Goal: Task Accomplishment & Management: Manage account settings

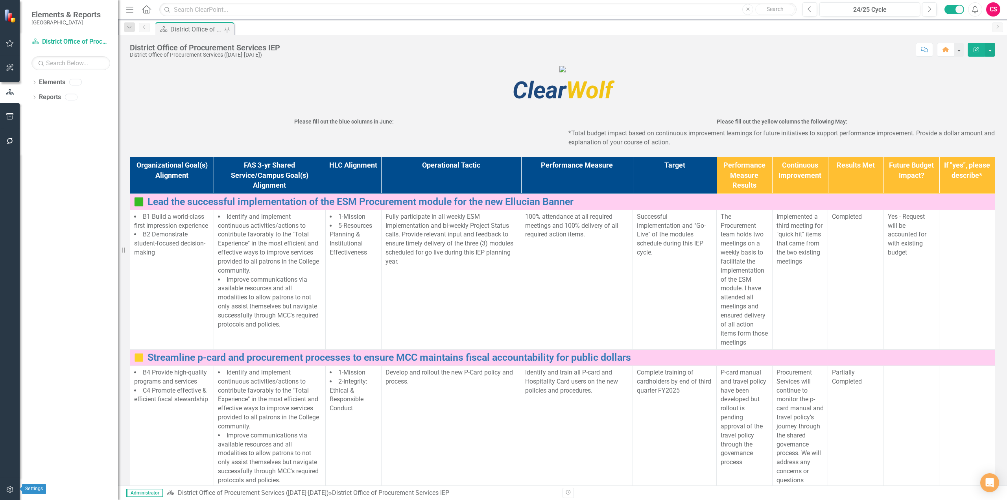
click at [13, 496] on button "button" at bounding box center [10, 489] width 18 height 17
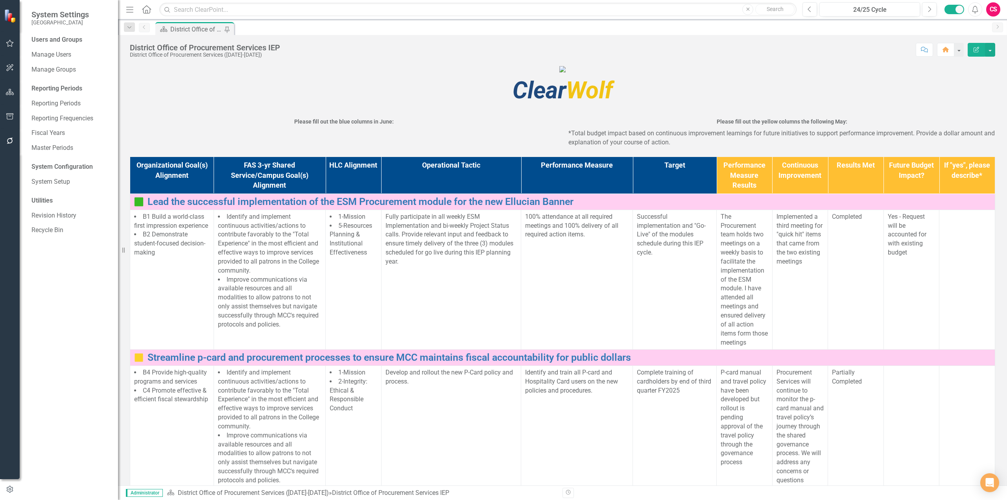
click at [1, 94] on button "button" at bounding box center [10, 92] width 18 height 17
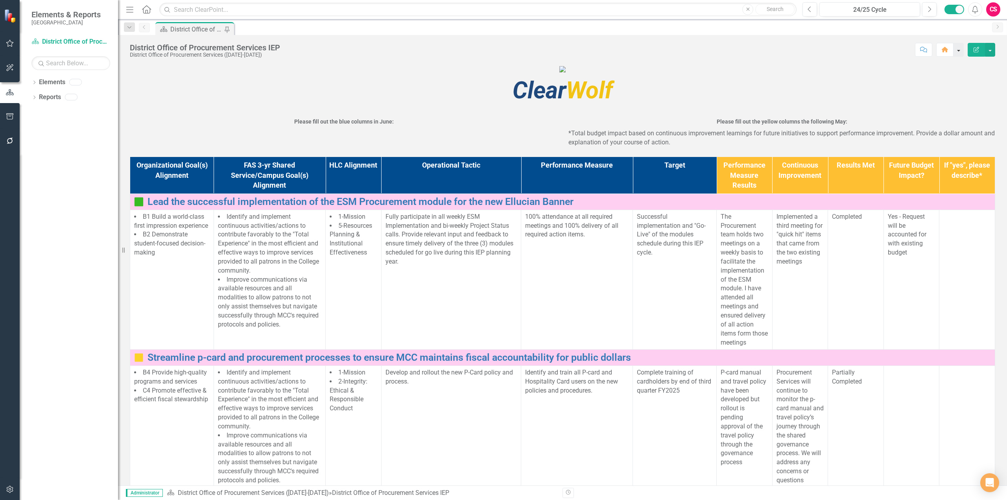
click at [956, 46] on button "button" at bounding box center [958, 50] width 10 height 14
click at [933, 72] on link "Group Bulk Set Home Page" at bounding box center [925, 79] width 75 height 15
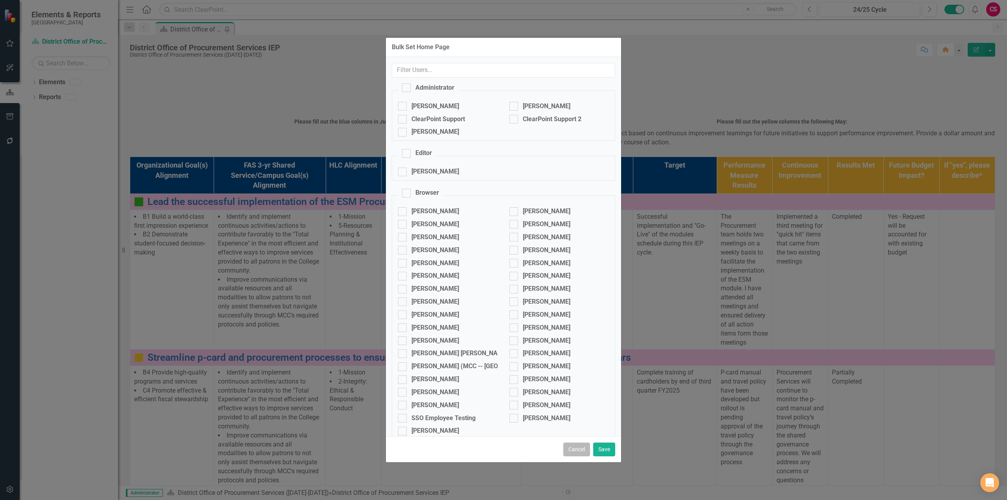
drag, startPoint x: 579, startPoint y: 456, endPoint x: 565, endPoint y: 455, distance: 13.8
click at [578, 458] on div "Cancel Save" at bounding box center [503, 449] width 235 height 26
click at [580, 453] on button "Cancel" at bounding box center [576, 449] width 27 height 14
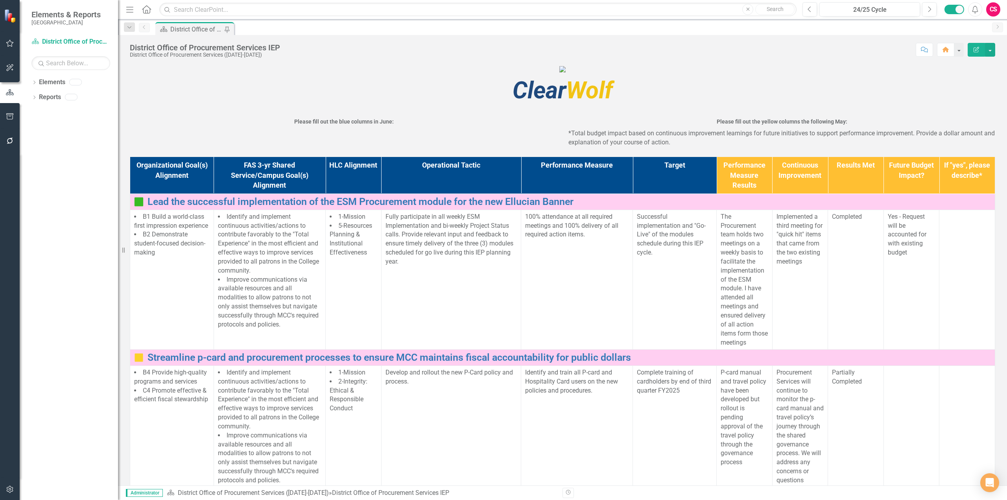
click at [7, 495] on button "button" at bounding box center [10, 489] width 18 height 17
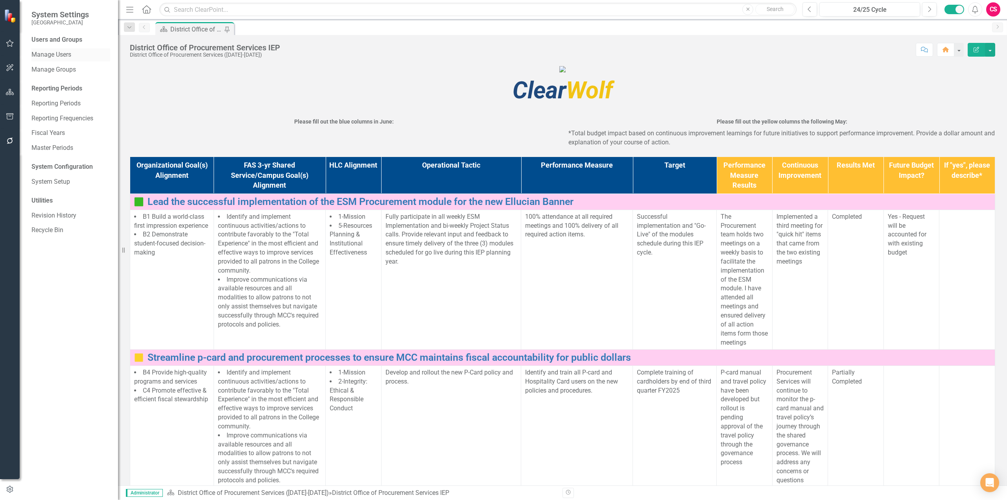
click at [74, 56] on link "Manage Users" at bounding box center [70, 54] width 79 height 9
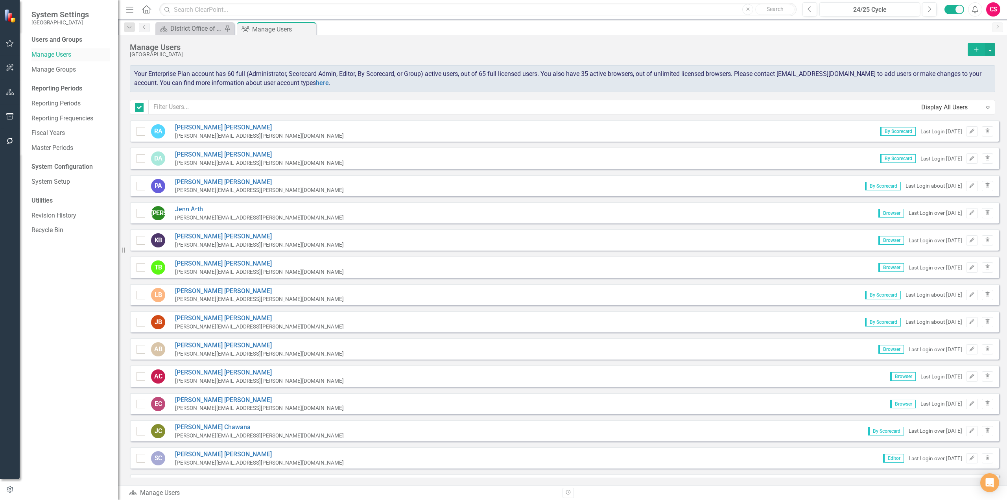
checkbox input "false"
click at [969, 241] on icon "Edit" at bounding box center [972, 240] width 6 height 5
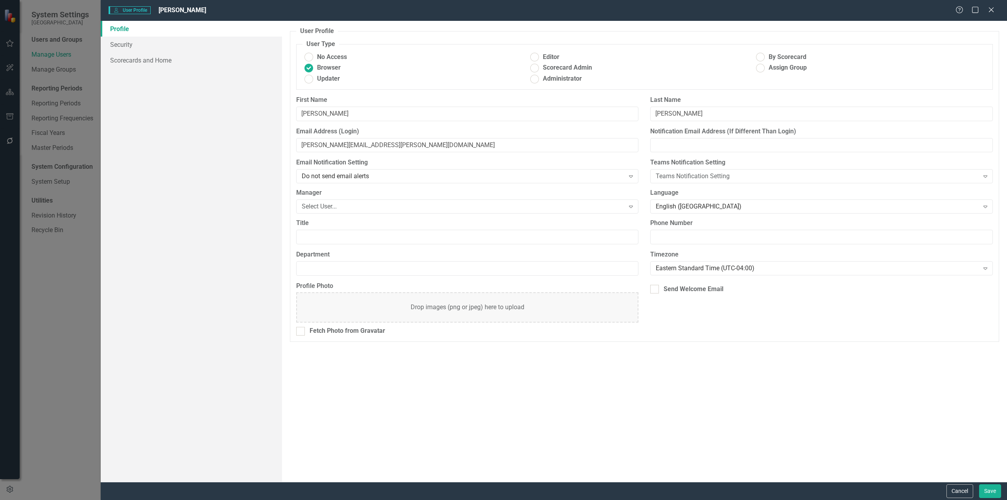
drag, startPoint x: 992, startPoint y: 7, endPoint x: 980, endPoint y: 19, distance: 17.2
click at [992, 8] on icon "Close" at bounding box center [991, 10] width 8 height 6
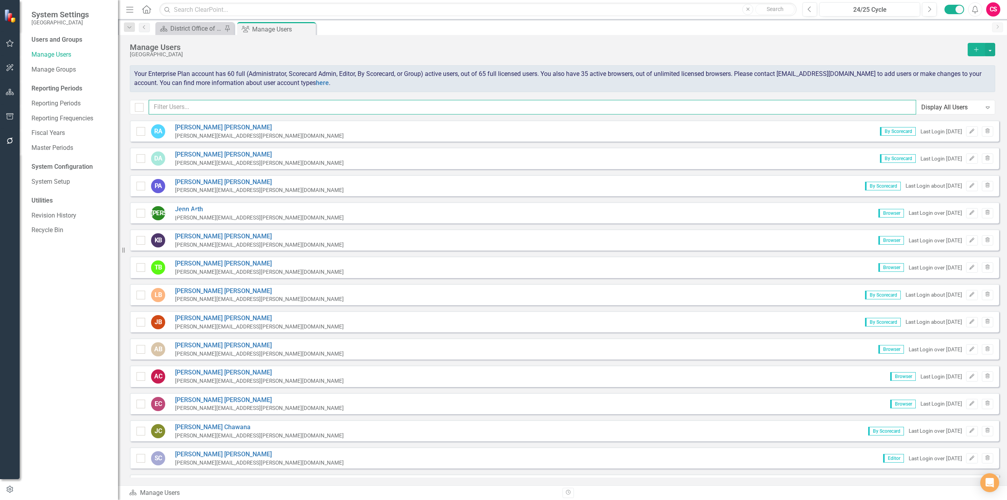
click at [321, 109] on input "text" at bounding box center [532, 107] width 767 height 15
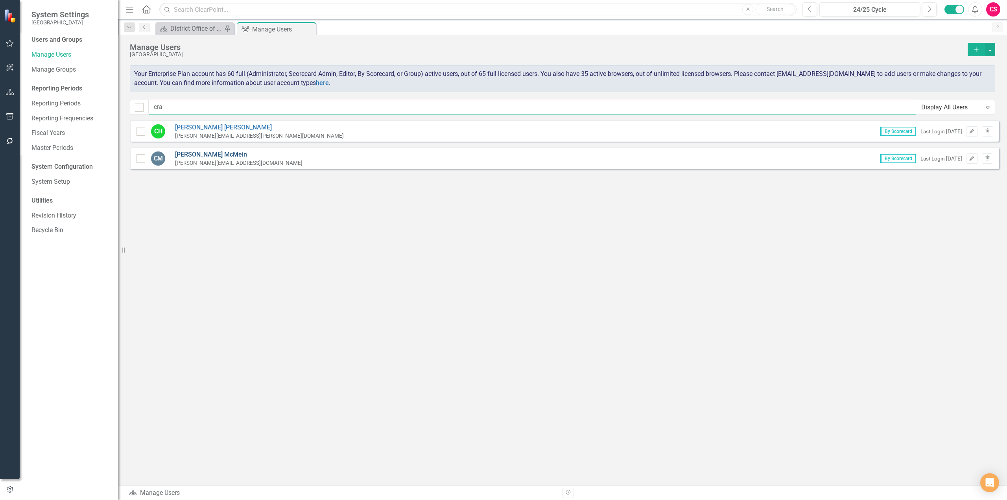
type input "cra"
click at [205, 155] on link "[PERSON_NAME]" at bounding box center [238, 154] width 127 height 9
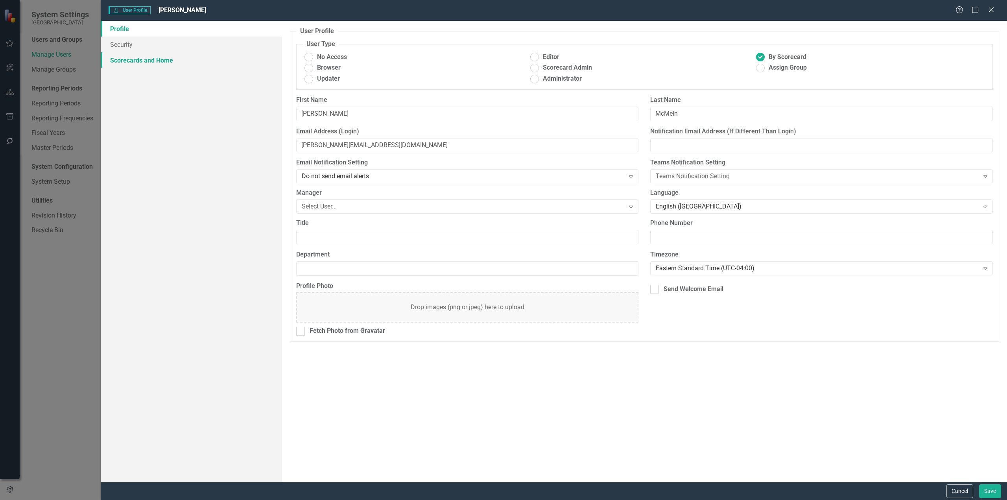
drag, startPoint x: 143, startPoint y: 58, endPoint x: 148, endPoint y: 68, distance: 11.1
click at [143, 57] on link "Scorecards and Home" at bounding box center [191, 60] width 181 height 16
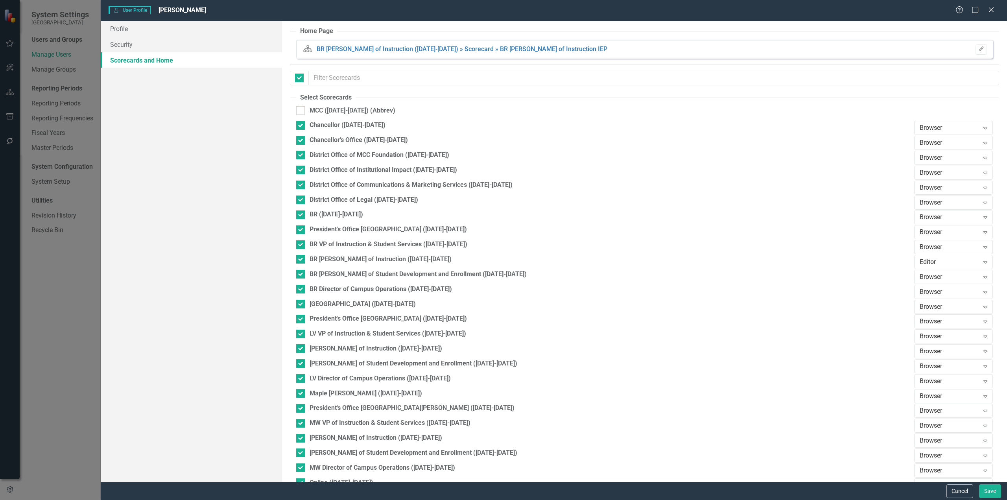
checkbox input "false"
drag, startPoint x: 959, startPoint y: 492, endPoint x: 707, endPoint y: 399, distance: 269.2
click at [958, 491] on button "Cancel" at bounding box center [959, 491] width 27 height 14
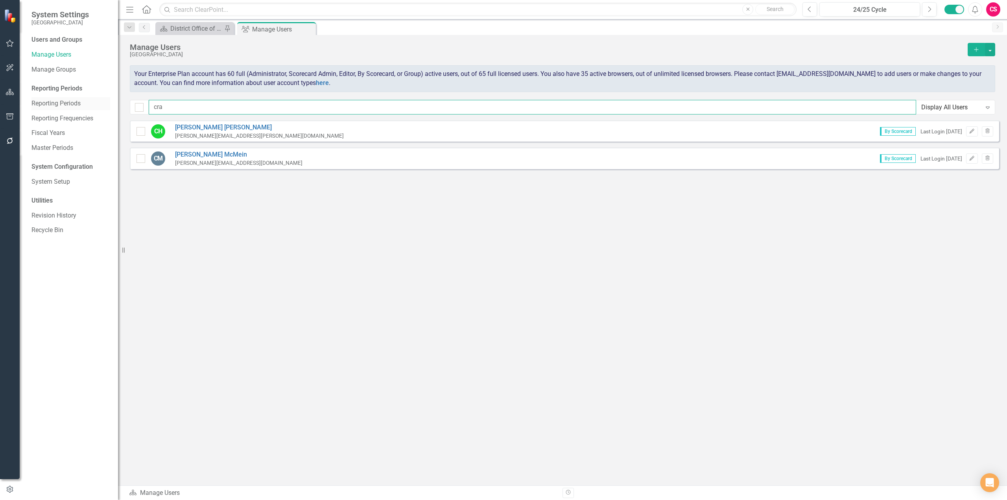
drag, startPoint x: 180, startPoint y: 107, endPoint x: 105, endPoint y: 105, distance: 75.5
click at [105, 105] on div "System Settings Metropolitan Community College Users and Groups Manage Users Ma…" at bounding box center [503, 250] width 1007 height 500
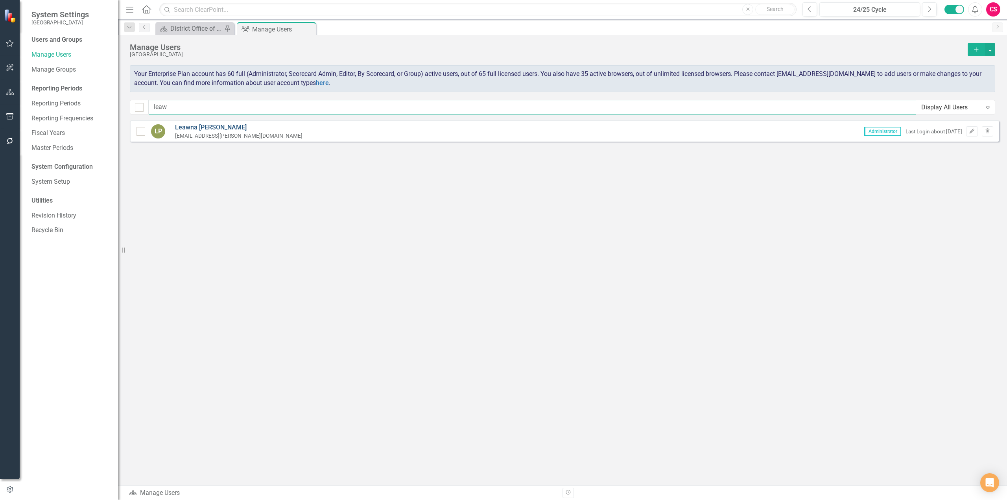
type input "leaw"
click at [188, 125] on link "[PERSON_NAME]" at bounding box center [238, 127] width 127 height 9
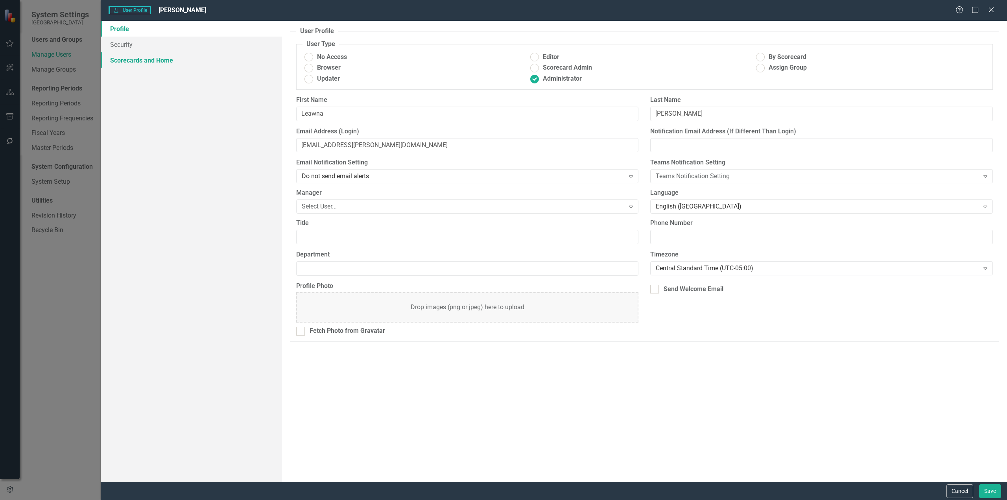
click at [150, 61] on link "Scorecards and Home" at bounding box center [191, 60] width 181 height 16
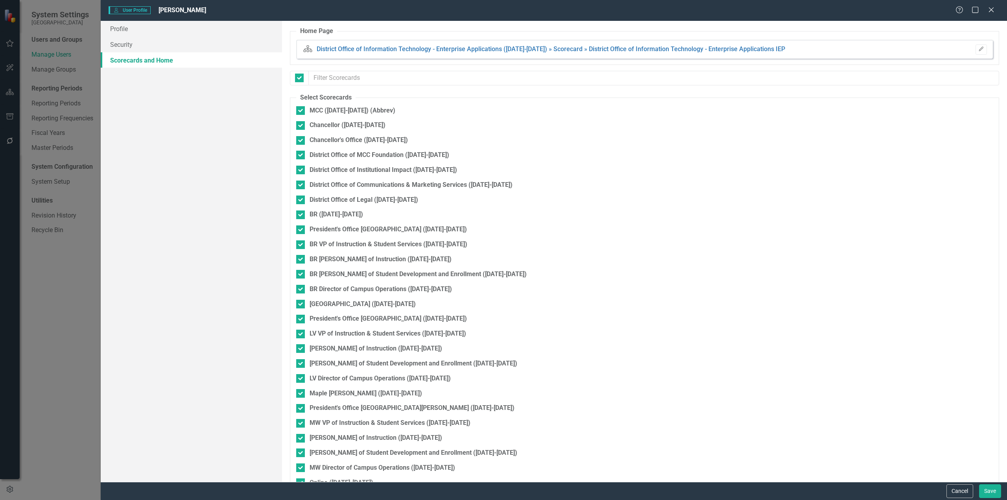
click at [942, 490] on div "Cancel Save" at bounding box center [554, 491] width 906 height 18
click at [953, 495] on button "Cancel" at bounding box center [959, 491] width 27 height 14
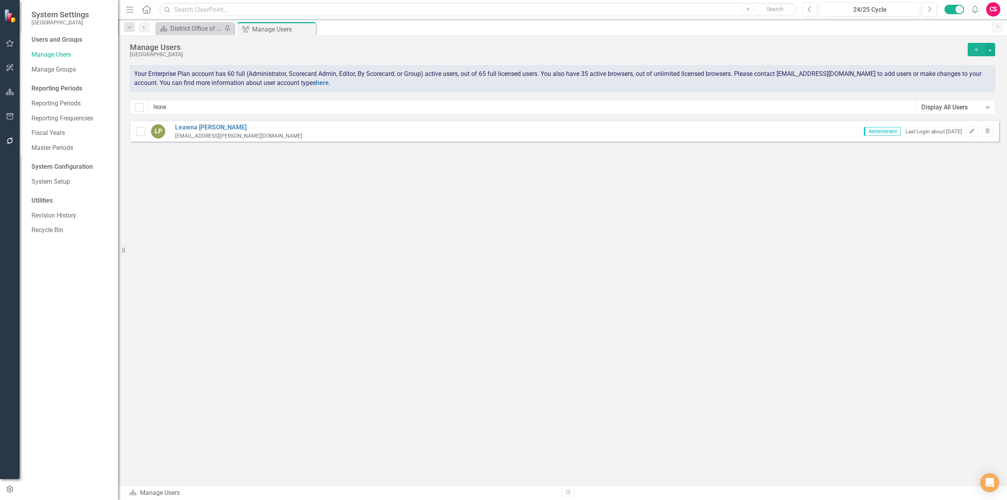
click at [380, 217] on div "Sorry, no results found. LP [PERSON_NAME] [PERSON_NAME][EMAIL_ADDRESS][DOMAIN_N…" at bounding box center [562, 298] width 889 height 357
drag, startPoint x: 197, startPoint y: 103, endPoint x: 134, endPoint y: 112, distance: 62.8
click at [135, 112] on div "leaw Display All Users Expand" at bounding box center [562, 107] width 865 height 15
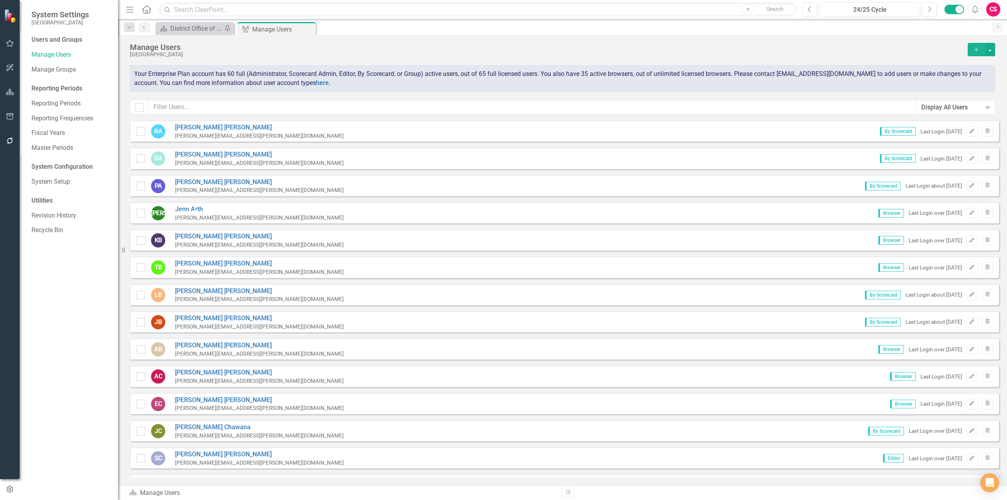
click at [11, 112] on button "button" at bounding box center [10, 117] width 18 height 17
click at [46, 66] on link "HTML Exports" at bounding box center [70, 69] width 79 height 9
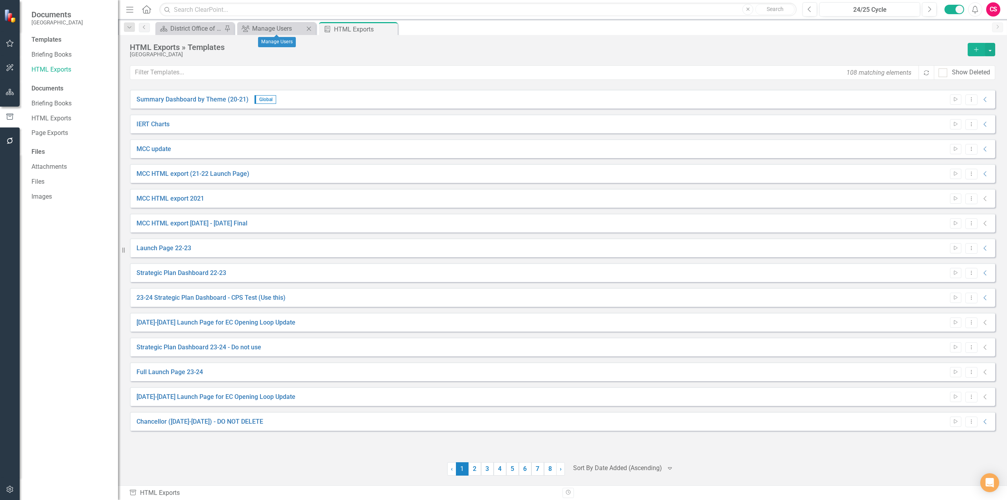
click at [264, 23] on div "Group Manage Users Close" at bounding box center [276, 28] width 79 height 13
click at [184, 33] on div "District Office of Procurement Services IEP" at bounding box center [196, 29] width 52 height 10
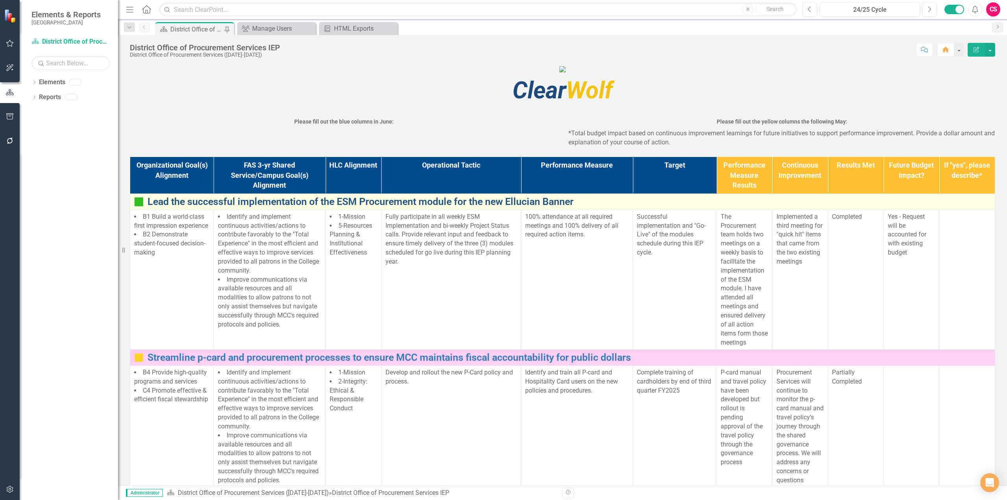
click at [273, 207] on link "Lead the successful implementation of the ESM Procurement module for the new El…" at bounding box center [568, 201] width 843 height 11
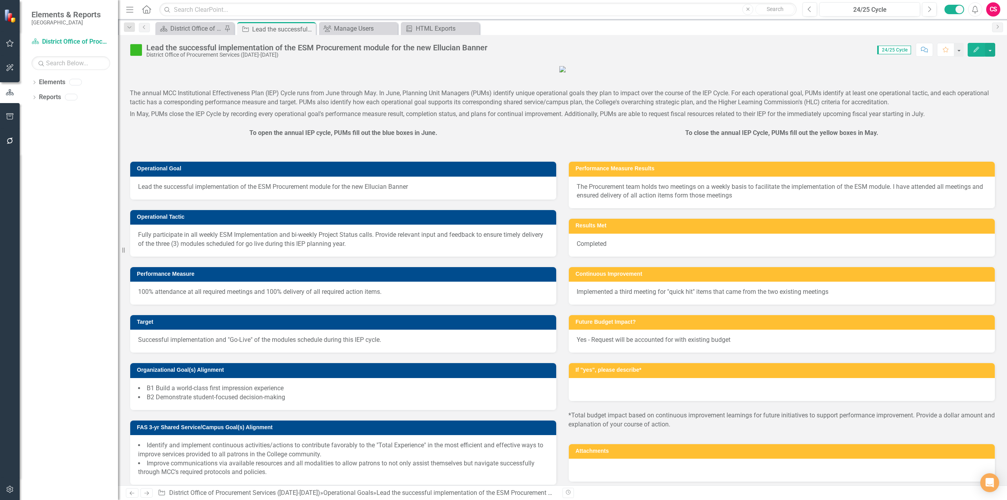
click at [171, 34] on div "Scorecard District Office of Procurement Services IEP Pin" at bounding box center [194, 28] width 79 height 13
click at [203, 29] on div "District Office of Procurement Services IEP" at bounding box center [196, 29] width 52 height 10
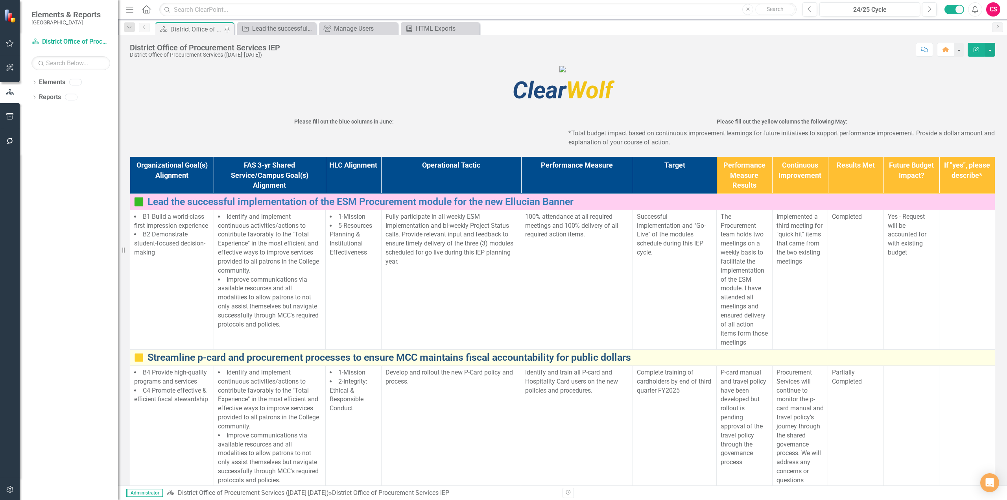
scroll to position [157, 0]
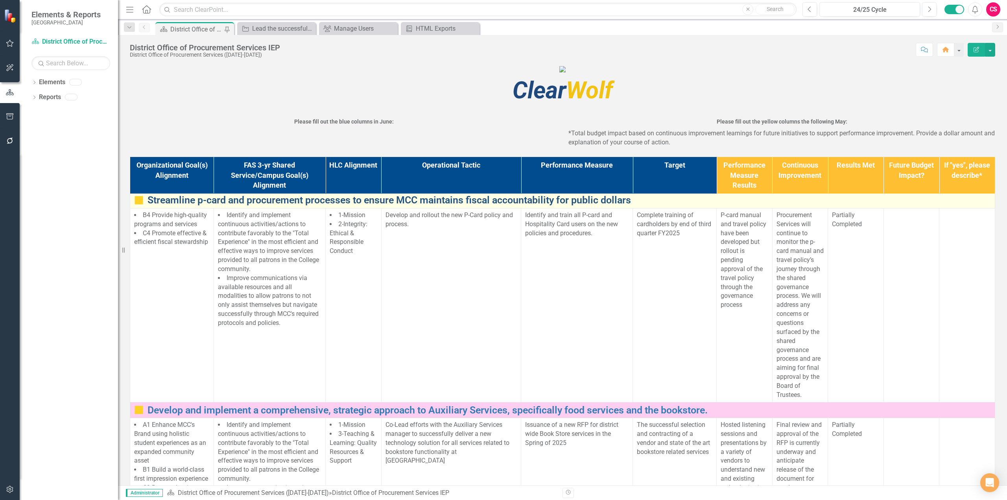
click at [232, 206] on link "Streamline p-card and procurement processes to ensure MCC maintains fiscal acco…" at bounding box center [568, 200] width 843 height 11
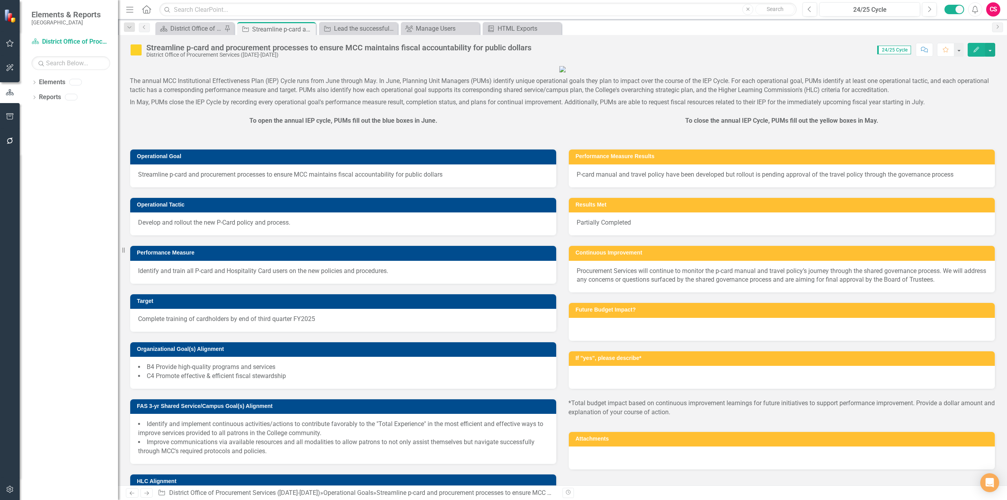
click at [974, 53] on button "Edit" at bounding box center [975, 50] width 17 height 14
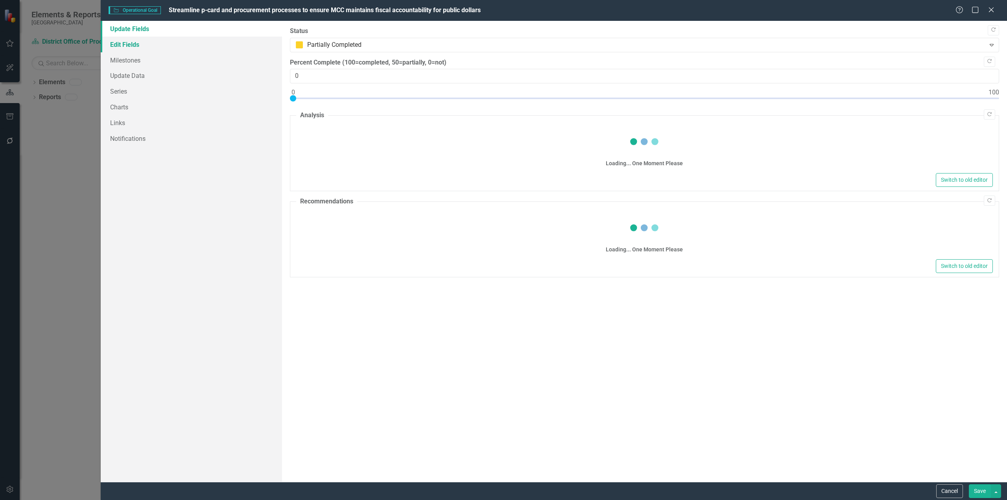
click at [192, 47] on link "Edit Fields" at bounding box center [191, 45] width 181 height 16
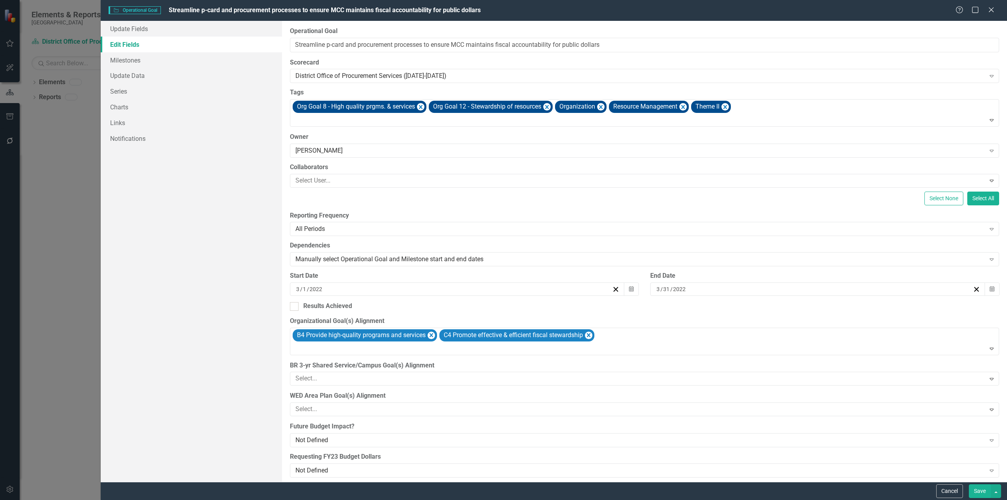
click at [177, 37] on link "Edit Fields" at bounding box center [191, 45] width 181 height 16
click at [172, 32] on link "Update Fields" at bounding box center [191, 29] width 181 height 16
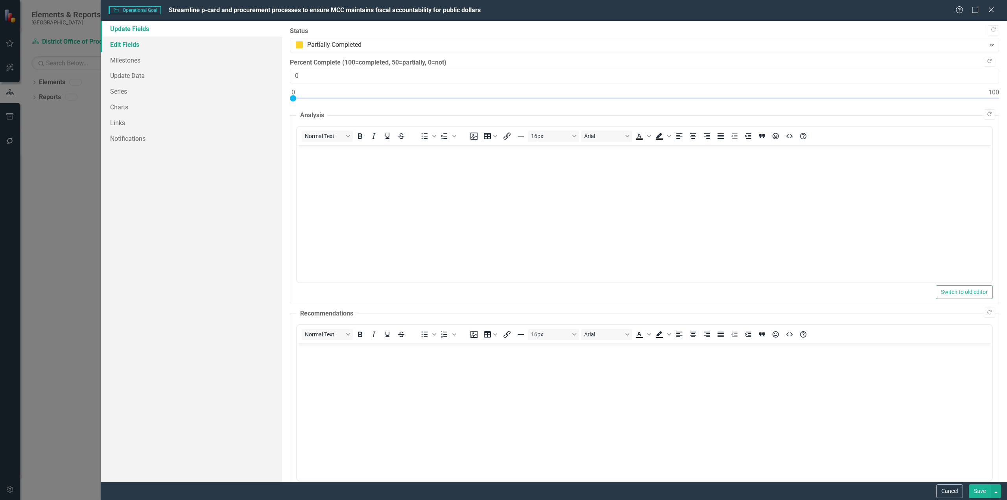
click at [169, 42] on link "Edit Fields" at bounding box center [191, 45] width 181 height 16
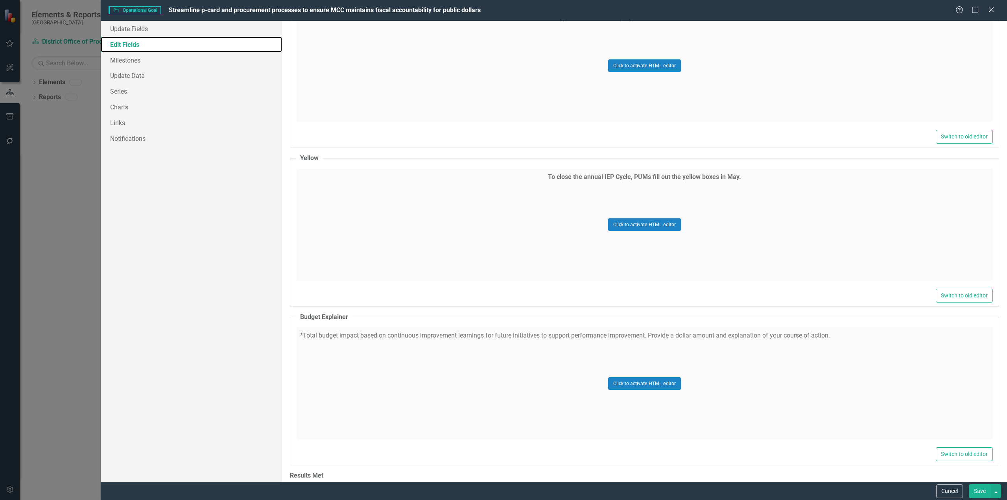
scroll to position [2765, 0]
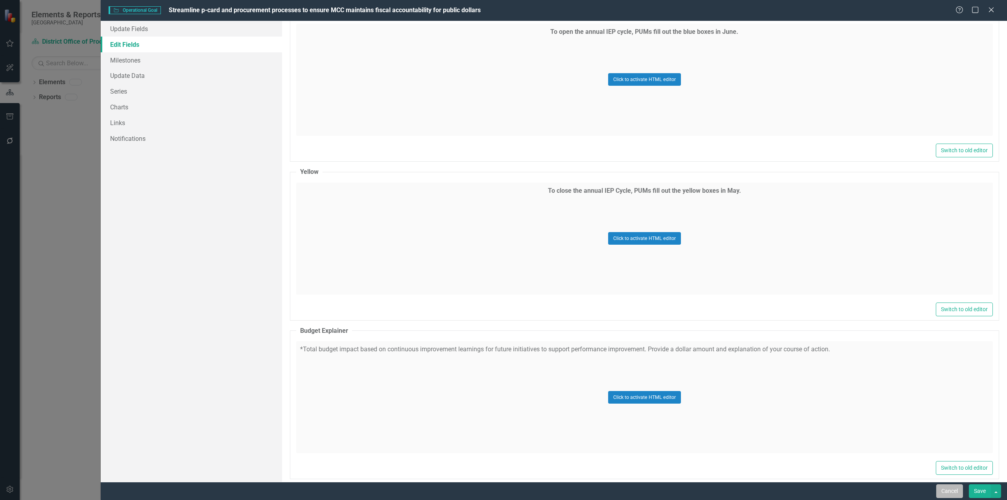
click at [944, 494] on button "Cancel" at bounding box center [949, 491] width 27 height 14
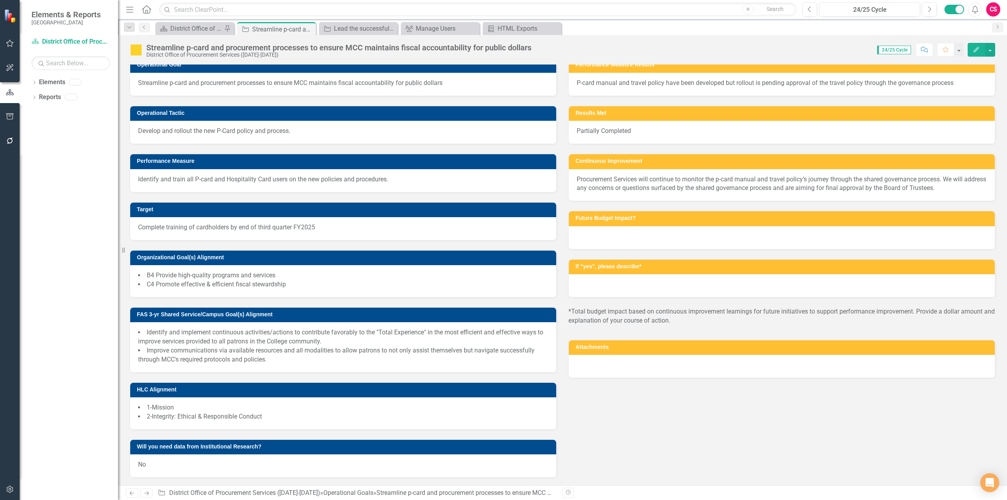
scroll to position [0, 0]
